Goal: Find specific page/section

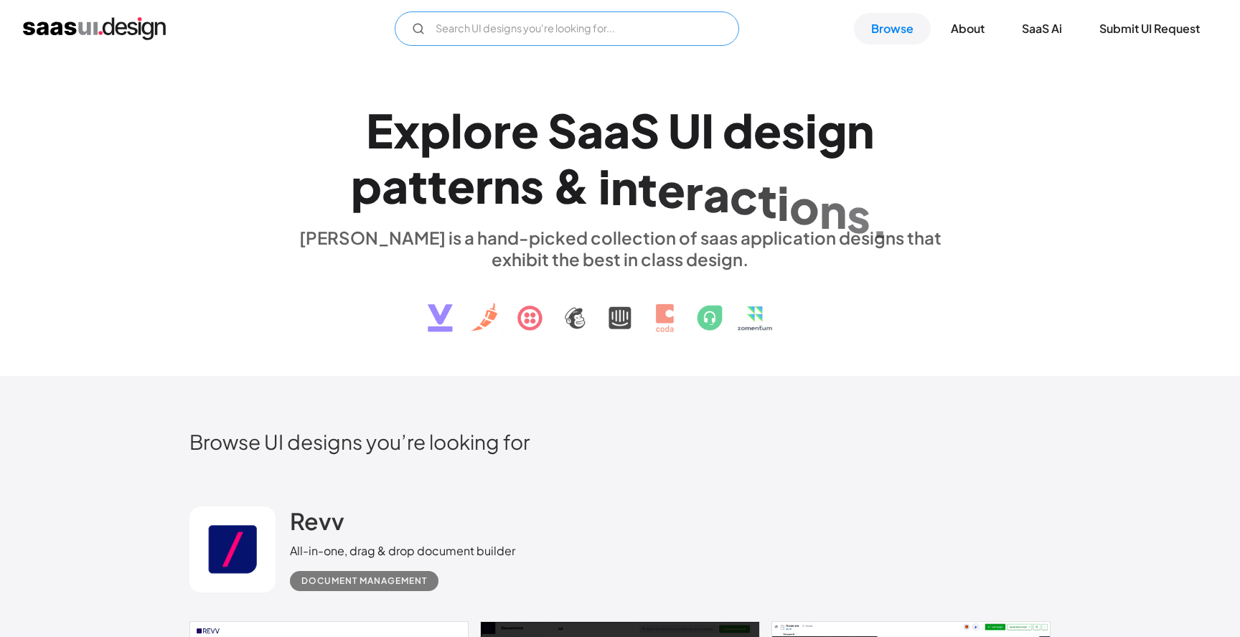
click at [552, 37] on input "Email Form" at bounding box center [567, 28] width 345 height 34
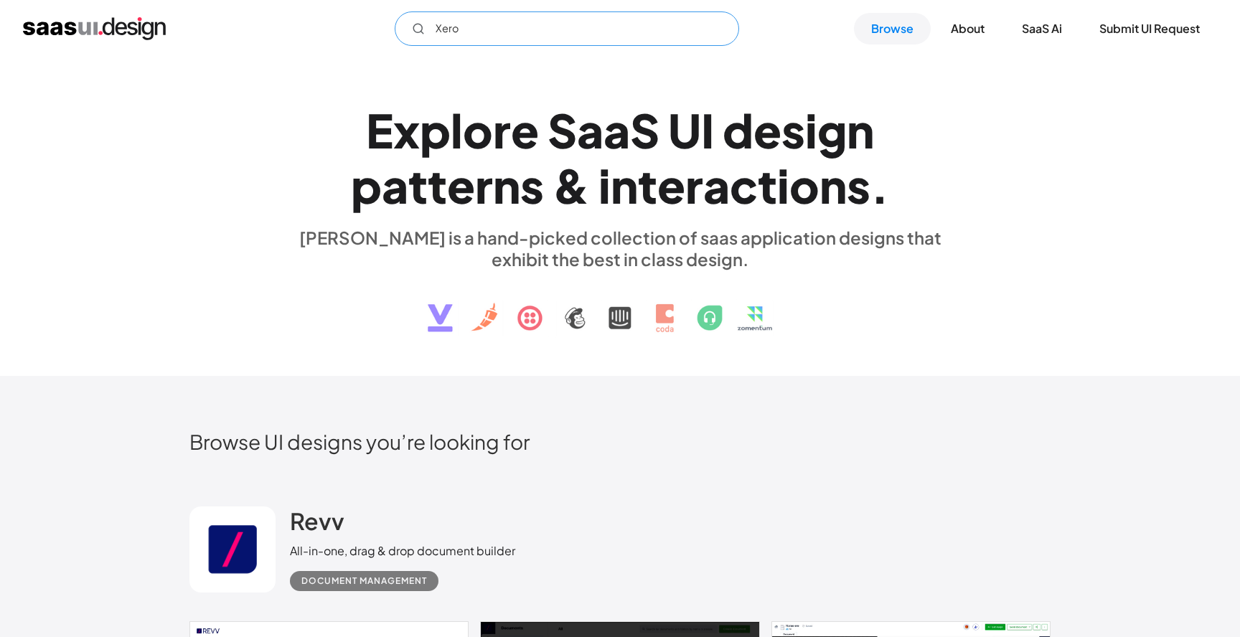
click at [503, 32] on input "Xero" at bounding box center [567, 28] width 345 height 34
type input "X"
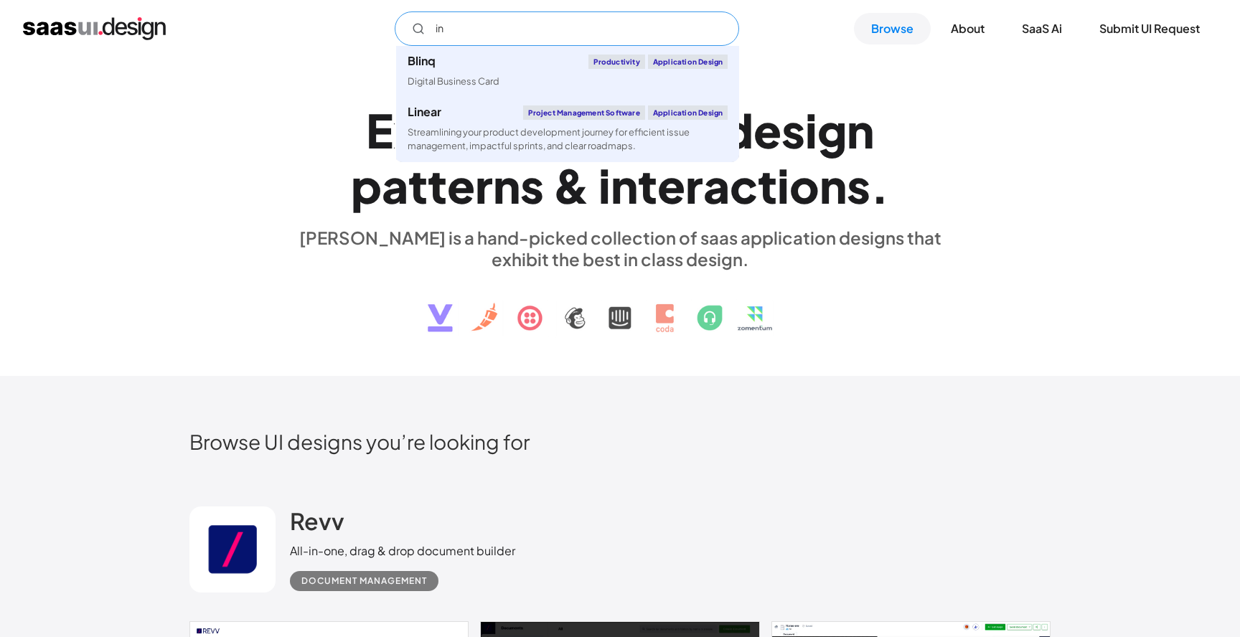
type input "i"
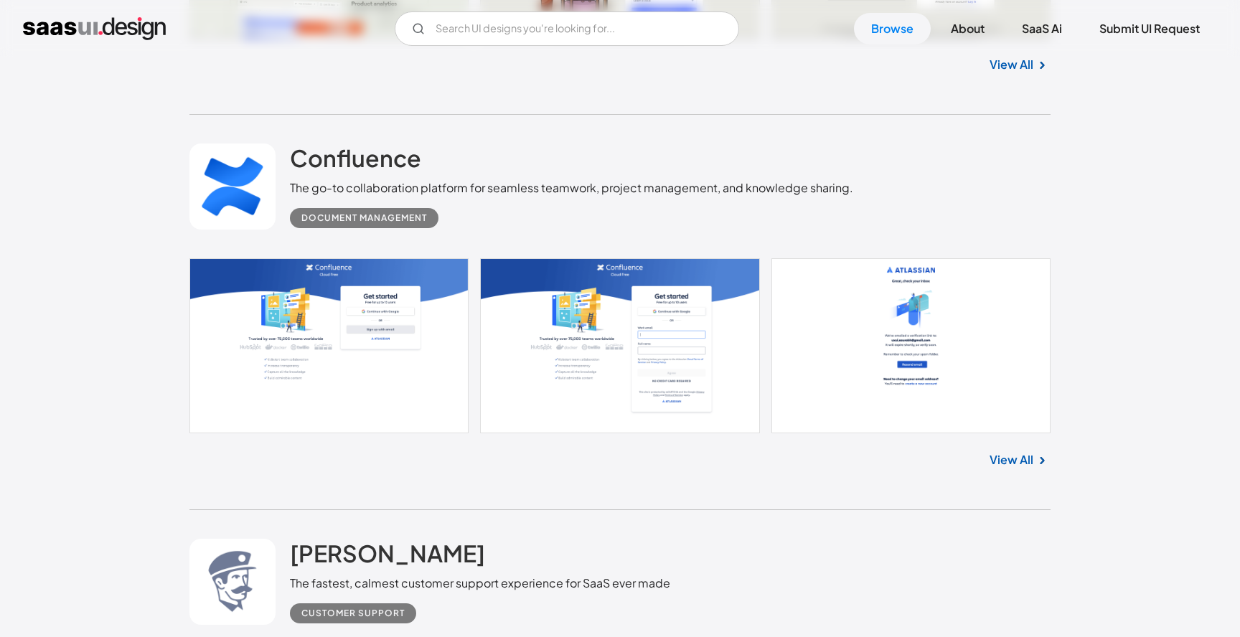
scroll to position [1954, 0]
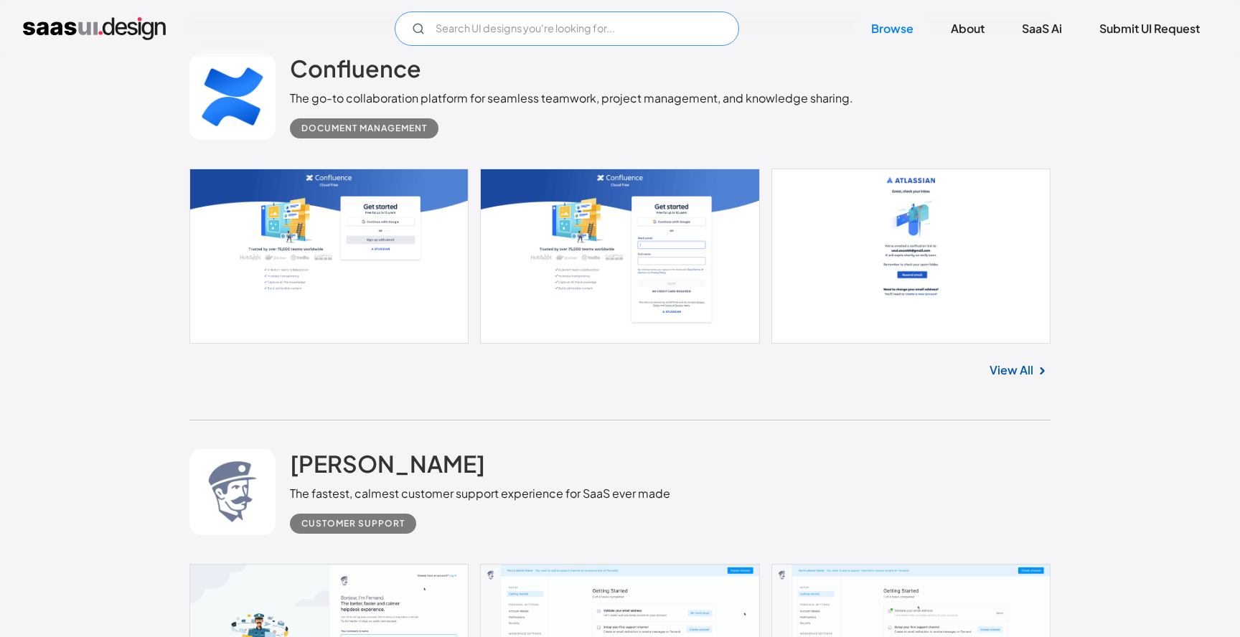
click at [533, 27] on input "Email Form" at bounding box center [567, 28] width 345 height 34
type input "Xero"
